Goal: Information Seeking & Learning: Learn about a topic

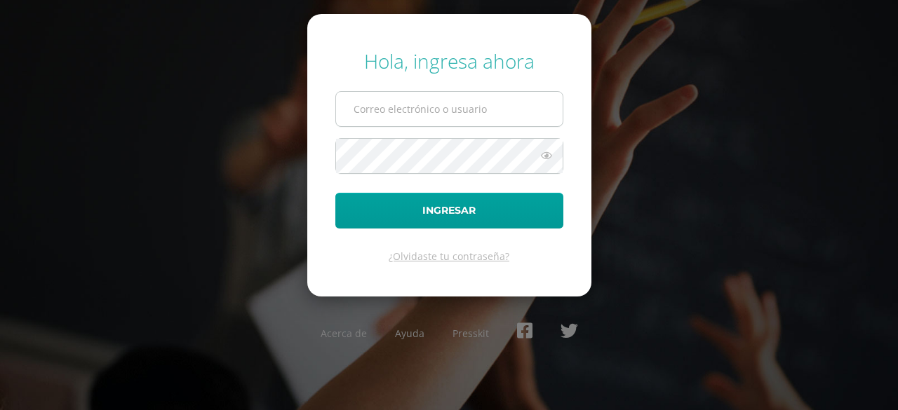
click at [511, 103] on input "text" at bounding box center [449, 109] width 227 height 34
type input "2024050@fatima.edoo.gt"
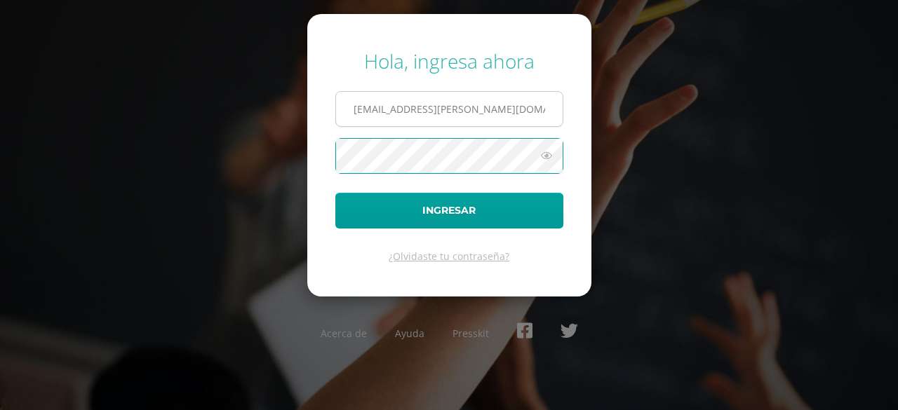
click at [335, 193] on button "Ingresar" at bounding box center [449, 211] width 228 height 36
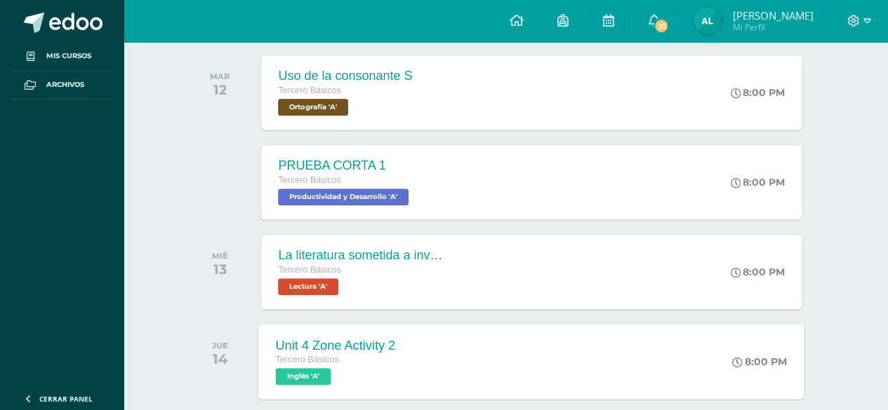
scroll to position [222, 0]
click at [649, 9] on link "31" at bounding box center [653, 21] width 45 height 42
click at [154, 138] on div "Actividades recientes y próximas Tablero Pendientes de entrega Entregadas todas…" at bounding box center [505, 267] width 764 height 895
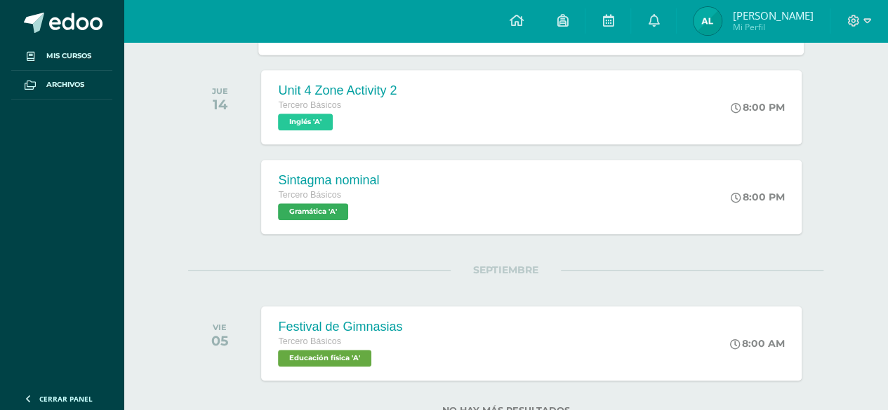
scroll to position [485, 0]
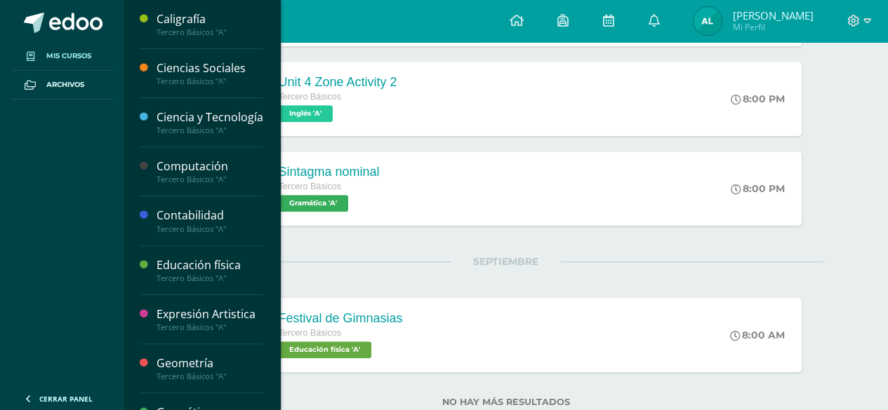
click at [34, 58] on span at bounding box center [30, 55] width 25 height 15
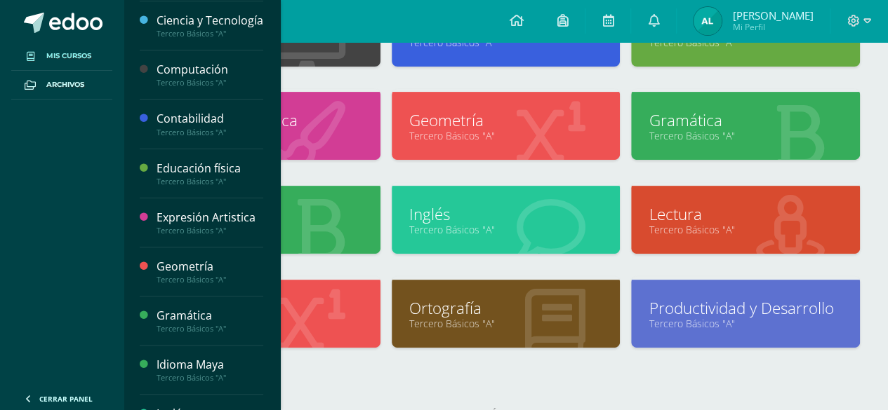
scroll to position [283, 0]
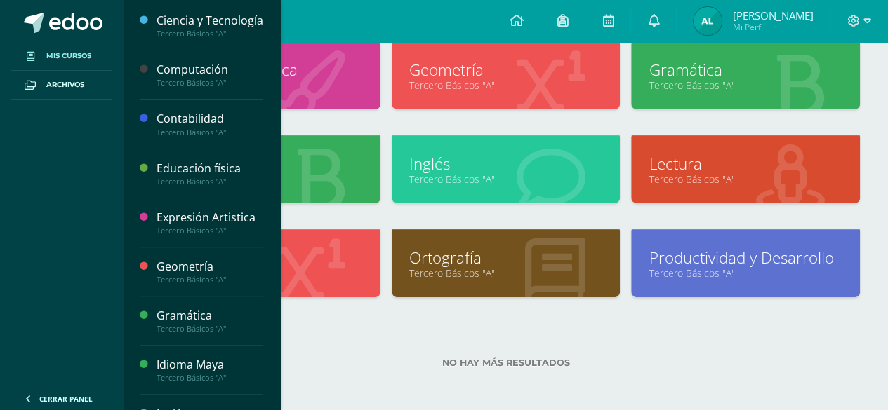
click at [660, 323] on div "No hay más resultados" at bounding box center [506, 352] width 708 height 65
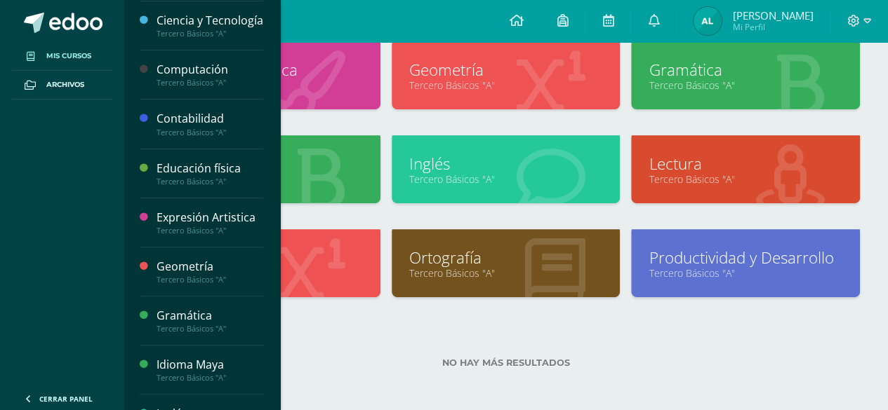
click at [660, 323] on div "No hay más resultados" at bounding box center [506, 352] width 708 height 65
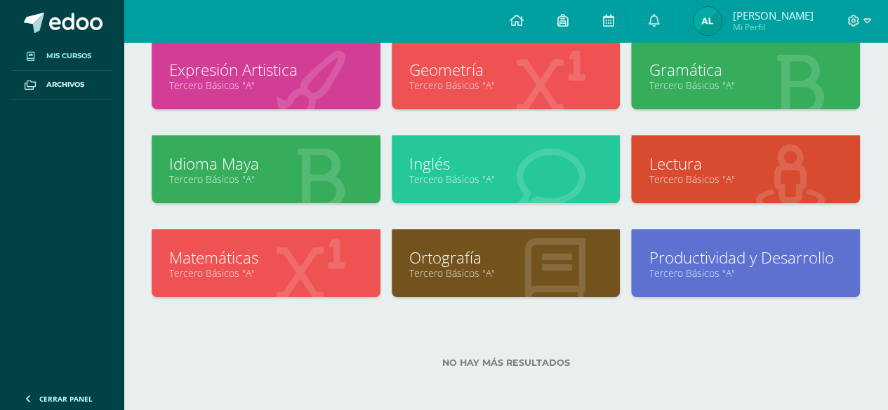
click at [49, 52] on span "Mis cursos" at bounding box center [68, 56] width 45 height 11
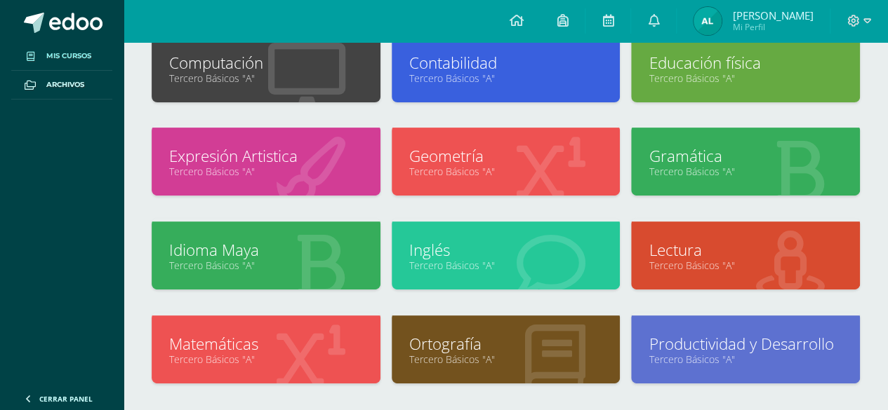
scroll to position [198, 0]
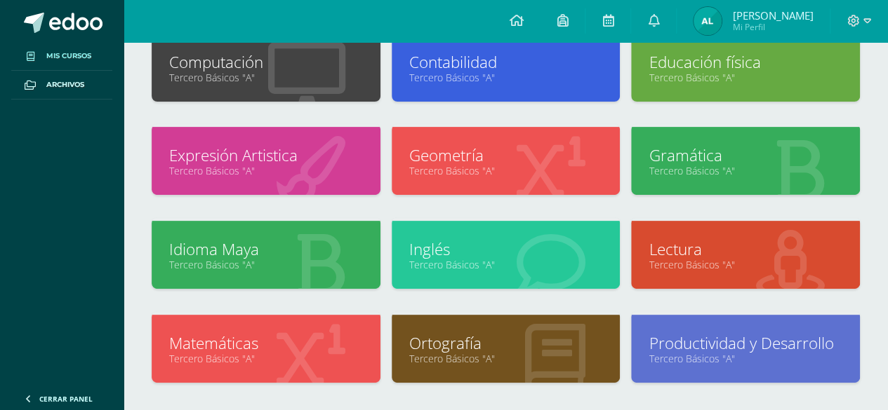
click at [354, 354] on link "Tercero Básicos "A"" at bounding box center [266, 358] width 194 height 13
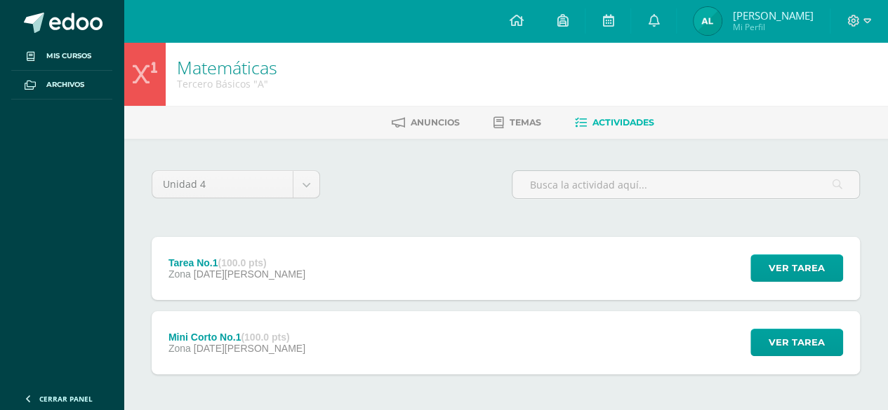
click at [394, 259] on div "Tarea No.1 (100.0 pts) Zona [DATE][PERSON_NAME] Ver tarea Tarea No.1 Matemática…" at bounding box center [506, 268] width 708 height 63
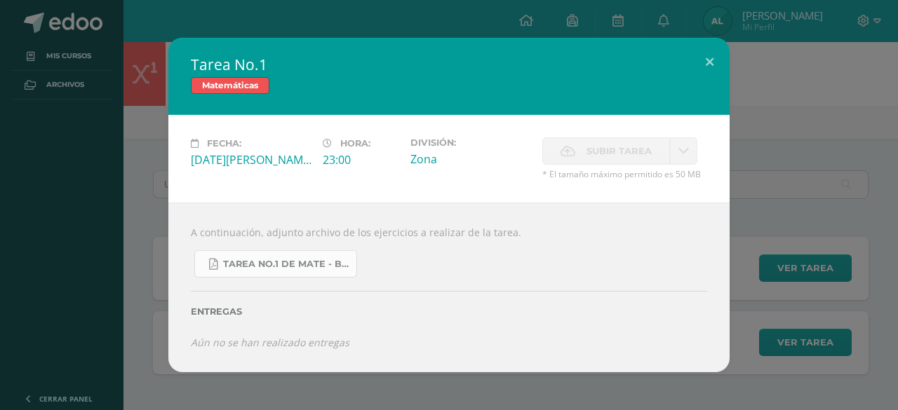
click at [289, 267] on span "Tarea No.1 de Mate - Bloque IV.pdf" at bounding box center [286, 264] width 126 height 11
